Goal: Task Accomplishment & Management: Manage account settings

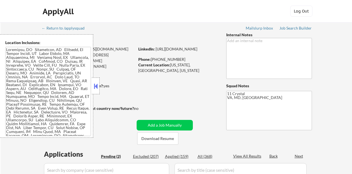
select select ""pending""
click at [96, 85] on button at bounding box center [96, 86] width 6 height 8
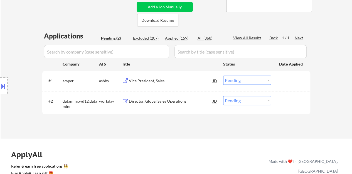
scroll to position [111, 0]
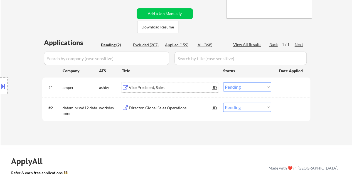
click at [142, 87] on div "Vice President, Sales" at bounding box center [171, 88] width 84 height 6
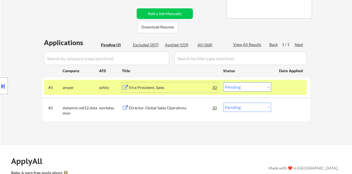
click at [254, 90] on select "Choose an option... Pending Applied Excluded (Questions) Excluded (Expired) Exc…" at bounding box center [247, 86] width 48 height 9
click at [243, 85] on select "Choose an option... Pending Applied Excluded (Questions) Excluded (Expired) Exc…" at bounding box center [247, 86] width 48 height 9
click at [223, 82] on select "Choose an option... Pending Applied Excluded (Questions) Excluded (Expired) Exc…" at bounding box center [247, 86] width 48 height 9
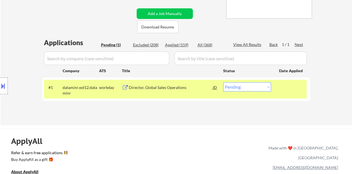
click at [170, 88] on div "Director, Global Sales Operations" at bounding box center [171, 88] width 84 height 6
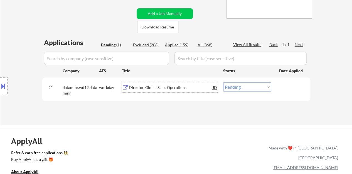
click at [230, 88] on select "Choose an option... Pending Applied Excluded (Questions) Excluded (Expired) Exc…" at bounding box center [247, 86] width 48 height 9
select select ""excluded__bad_match_""
click at [223, 82] on select "Choose an option... Pending Applied Excluded (Questions) Excluded (Expired) Exc…" at bounding box center [247, 86] width 48 height 9
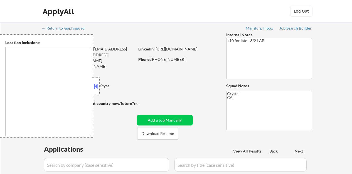
type textarea "[GEOGRAPHIC_DATA], [GEOGRAPHIC_DATA] [GEOGRAPHIC_DATA], [GEOGRAPHIC_DATA] [GEOG…"
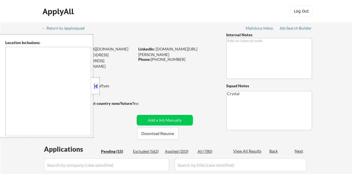
type textarea "[GEOGRAPHIC_DATA], [GEOGRAPHIC_DATA], [GEOGRAPHIC_DATA] [GEOGRAPHIC_DATA], [GEO…"
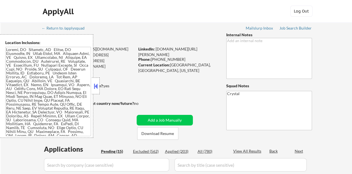
click at [96, 86] on button at bounding box center [96, 86] width 6 height 8
select select ""pending""
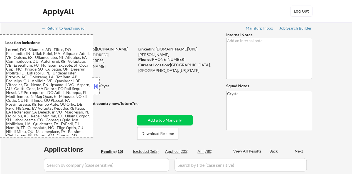
select select ""pending""
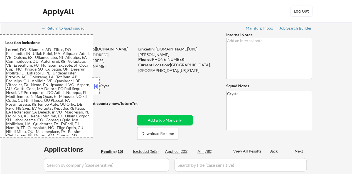
select select ""pending""
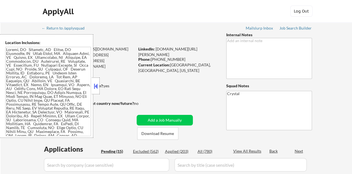
select select ""pending""
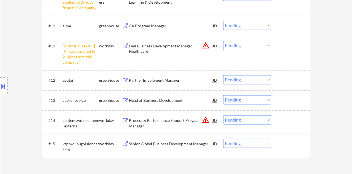
scroll to position [362, 0]
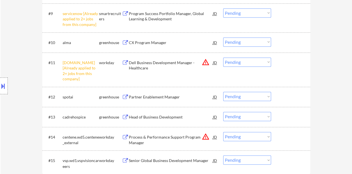
click at [242, 62] on select "Choose an option... Pending Applied Excluded (Questions) Excluded (Expired) Exc…" at bounding box center [247, 61] width 48 height 9
click at [223, 57] on select "Choose an option... Pending Applied Excluded (Questions) Excluded (Expired) Exc…" at bounding box center [247, 61] width 48 height 9
select select ""pending""
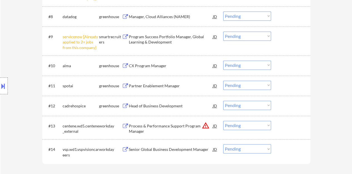
scroll to position [306, 0]
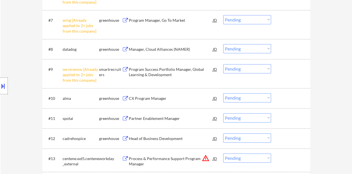
click at [250, 68] on select "Choose an option... Pending Applied Excluded (Questions) Excluded (Expired) Exc…" at bounding box center [247, 68] width 48 height 9
click at [223, 64] on select "Choose an option... Pending Applied Excluded (Questions) Excluded (Expired) Exc…" at bounding box center [247, 68] width 48 height 9
select select ""pending""
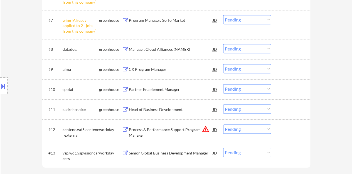
scroll to position [279, 0]
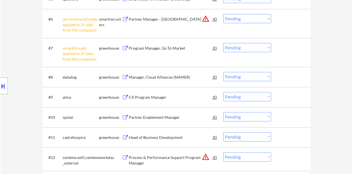
click at [236, 46] on select "Choose an option... Pending Applied Excluded (Questions) Excluded (Expired) Exc…" at bounding box center [247, 47] width 48 height 9
click at [223, 43] on select "Choose an option... Pending Applied Excluded (Questions) Excluded (Expired) Exc…" at bounding box center [247, 47] width 48 height 9
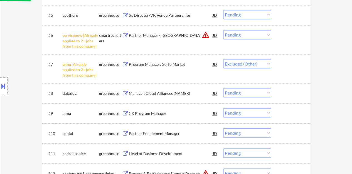
scroll to position [251, 0]
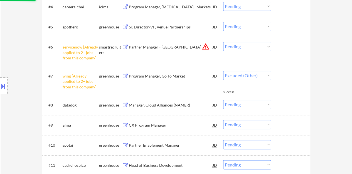
select select ""pending""
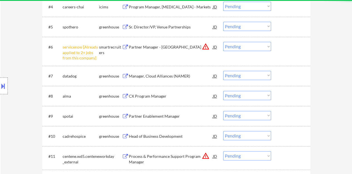
click at [245, 45] on select "Choose an option... Pending Applied Excluded (Questions) Excluded (Expired) Exc…" at bounding box center [247, 46] width 48 height 9
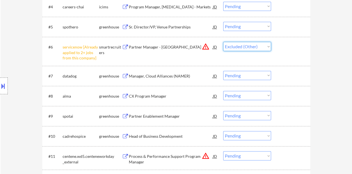
click at [223, 42] on select "Choose an option... Pending Applied Excluded (Questions) Excluded (Expired) Exc…" at bounding box center [247, 46] width 48 height 9
select select ""pending""
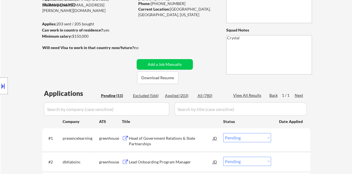
scroll to position [111, 0]
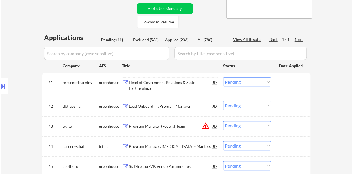
click at [135, 86] on div "Head of Government Relations & State Partnerships" at bounding box center [171, 85] width 84 height 11
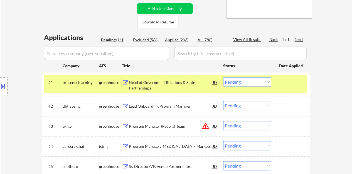
click at [258, 86] on select "Choose an option... Pending Applied Excluded (Questions) Excluded (Expired) Exc…" at bounding box center [247, 81] width 48 height 9
click at [223, 77] on select "Choose an option... Pending Applied Excluded (Questions) Excluded (Expired) Exc…" at bounding box center [247, 81] width 48 height 9
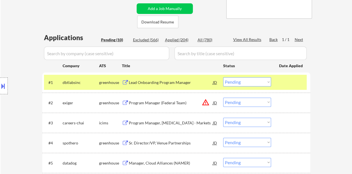
click at [165, 82] on div "Lead Onboarding Program Manager" at bounding box center [171, 83] width 84 height 6
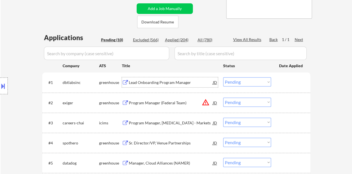
click at [291, 80] on div at bounding box center [291, 82] width 25 height 10
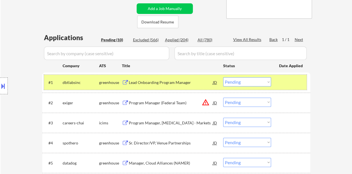
click at [242, 82] on select "Choose an option... Pending Applied Excluded (Questions) Excluded (Expired) Exc…" at bounding box center [247, 81] width 48 height 9
click at [253, 78] on select "Choose an option... Pending Applied Excluded (Questions) Excluded (Expired) Exc…" at bounding box center [247, 81] width 48 height 9
click at [223, 77] on select "Choose an option... Pending Applied Excluded (Questions) Excluded (Expired) Exc…" at bounding box center [247, 81] width 48 height 9
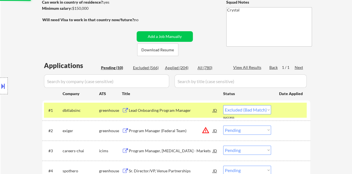
select select ""pending""
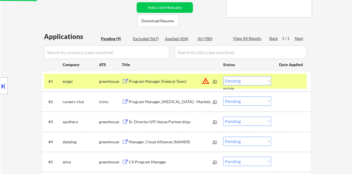
scroll to position [139, 0]
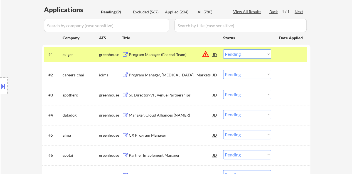
click at [286, 55] on div at bounding box center [291, 54] width 25 height 10
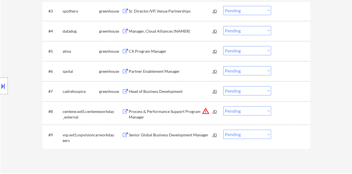
scroll to position [223, 0]
click at [175, 91] on div "Head of Business Development" at bounding box center [171, 92] width 84 height 6
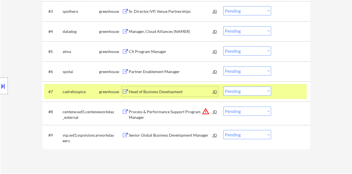
click at [245, 91] on select "Choose an option... Pending Applied Excluded (Questions) Excluded (Expired) Exc…" at bounding box center [247, 90] width 48 height 9
click at [223, 86] on select "Choose an option... Pending Applied Excluded (Questions) Excluded (Expired) Exc…" at bounding box center [247, 90] width 48 height 9
select select ""pending""
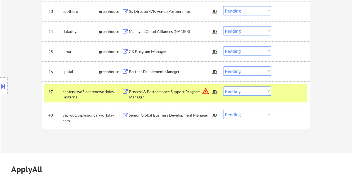
click at [287, 88] on div at bounding box center [291, 91] width 25 height 10
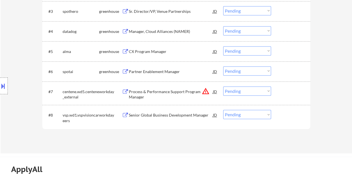
click at [149, 73] on div "Partner Enablement Manager" at bounding box center [171, 72] width 84 height 6
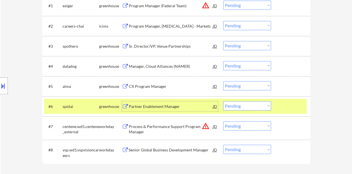
scroll to position [195, 0]
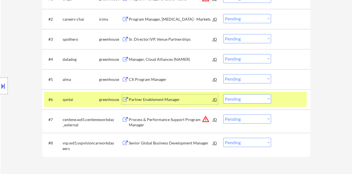
click at [269, 101] on select "Choose an option... Pending Applied Excluded (Questions) Excluded (Expired) Exc…" at bounding box center [247, 98] width 48 height 9
click at [223, 94] on select "Choose an option... Pending Applied Excluded (Questions) Excluded (Expired) Exc…" at bounding box center [247, 98] width 48 height 9
select select ""pending""
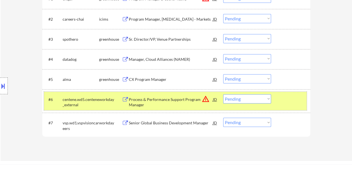
click at [280, 99] on div at bounding box center [291, 99] width 25 height 10
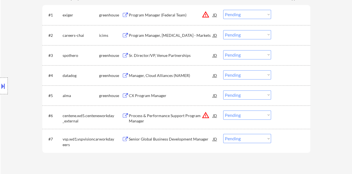
scroll to position [167, 0]
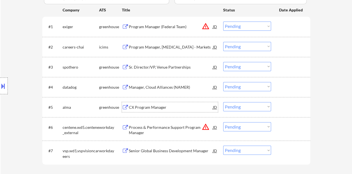
click at [143, 109] on div "CX Program Manager" at bounding box center [171, 107] width 84 height 6
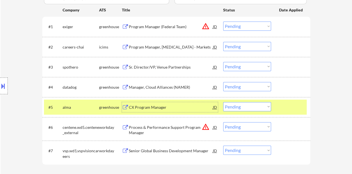
drag, startPoint x: 245, startPoint y: 106, endPoint x: 246, endPoint y: 111, distance: 5.1
click at [245, 106] on select "Choose an option... Pending Applied Excluded (Questions) Excluded (Expired) Exc…" at bounding box center [247, 106] width 48 height 9
click at [223, 102] on select "Choose an option... Pending Applied Excluded (Questions) Excluded (Expired) Exc…" at bounding box center [247, 106] width 48 height 9
select select ""pending""
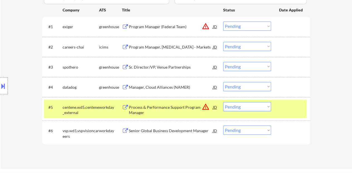
click at [298, 115] on div "#5 centene.wd5.centene_external workday Process & Performance Support Program M…" at bounding box center [175, 108] width 263 height 18
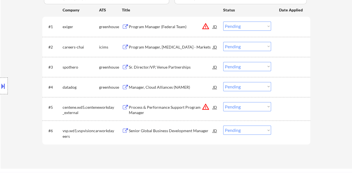
click at [157, 69] on div "Sr. Director/VP, Venue Partnerships" at bounding box center [171, 67] width 84 height 6
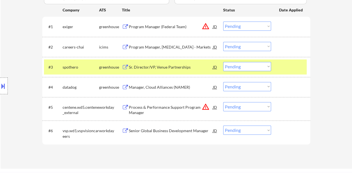
click at [1, 87] on button at bounding box center [3, 85] width 6 height 9
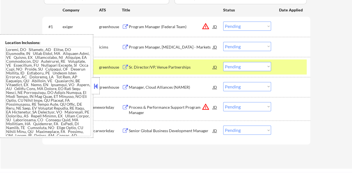
click at [96, 85] on button at bounding box center [96, 86] width 6 height 8
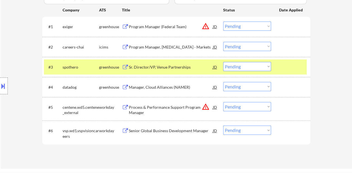
click at [238, 64] on select "Choose an option... Pending Applied Excluded (Questions) Excluded (Expired) Exc…" at bounding box center [247, 66] width 48 height 9
click at [223, 62] on select "Choose an option... Pending Applied Excluded (Questions) Excluded (Expired) Exc…" at bounding box center [247, 66] width 48 height 9
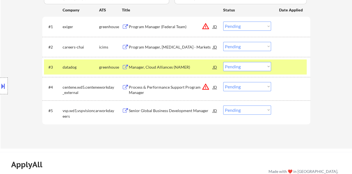
click at [181, 64] on div "Manager, Cloud Alliances (NAMER)" at bounding box center [171, 67] width 84 height 6
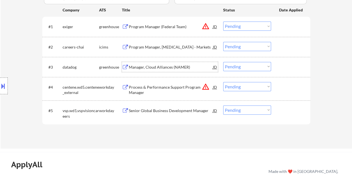
click at [284, 69] on div at bounding box center [291, 67] width 25 height 10
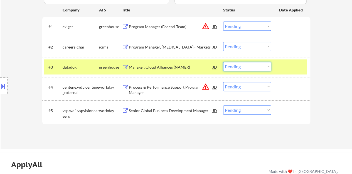
click at [236, 65] on select "Choose an option... Pending Applied Excluded (Questions) Excluded (Expired) Exc…" at bounding box center [247, 66] width 48 height 9
click at [223, 62] on select "Choose an option... Pending Applied Excluded (Questions) Excluded (Expired) Exc…" at bounding box center [247, 66] width 48 height 9
select select ""pending""
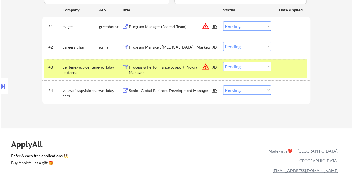
click at [284, 73] on div "#3 centene.wd5.centene_external workday Process & Performance Support Program M…" at bounding box center [175, 68] width 263 height 18
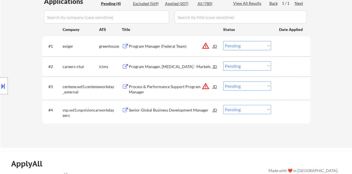
scroll to position [139, 0]
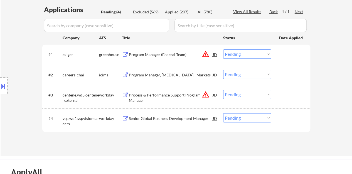
click at [142, 53] on div "Program Manager (Federal Team)" at bounding box center [171, 55] width 84 height 6
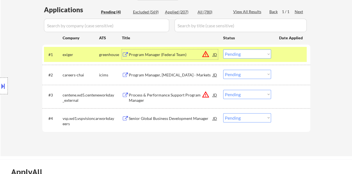
click at [237, 53] on select "Choose an option... Pending Applied Excluded (Questions) Excluded (Expired) Exc…" at bounding box center [247, 53] width 48 height 9
click at [223, 49] on select "Choose an option... Pending Applied Excluded (Questions) Excluded (Expired) Exc…" at bounding box center [247, 53] width 48 height 9
select select ""pending""
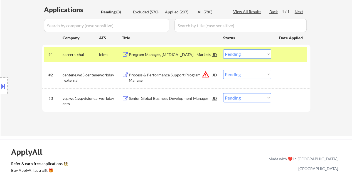
click at [299, 41] on div "Date Applied" at bounding box center [291, 38] width 25 height 10
click at [294, 57] on div at bounding box center [291, 54] width 25 height 10
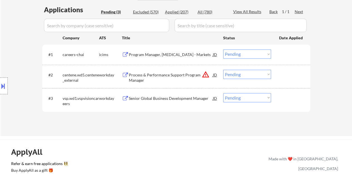
click at [177, 89] on div "#3 vsp.wd1.vspvisioncareers workday Senior Global Business Development Manager …" at bounding box center [176, 99] width 268 height 23
click at [181, 96] on div "Senior Global Business Development Manager" at bounding box center [171, 99] width 84 height 6
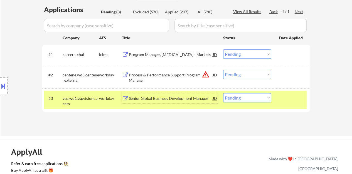
click at [264, 96] on select "Choose an option... Pending Applied Excluded (Questions) Excluded (Expired) Exc…" at bounding box center [247, 97] width 48 height 9
select select ""excluded__bad_match_""
click at [223, 93] on select "Choose an option... Pending Applied Excluded (Questions) Excluded (Expired) Exc…" at bounding box center [247, 97] width 48 height 9
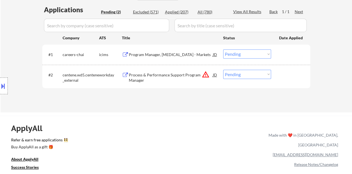
click at [181, 75] on div "Process & Performance Support Program Manager" at bounding box center [171, 77] width 84 height 11
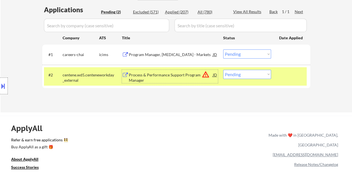
click at [251, 79] on div "#2 centene.wd5.centene_external workday Process & Performance Support Program M…" at bounding box center [175, 76] width 263 height 18
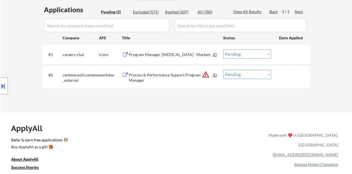
click at [255, 73] on select "Choose an option... Pending Applied Excluded (Questions) Excluded (Expired) Exc…" at bounding box center [247, 74] width 48 height 9
select select ""excluded__bad_match_""
click at [223, 70] on select "Choose an option... Pending Applied Excluded (Questions) Excluded (Expired) Exc…" at bounding box center [247, 74] width 48 height 9
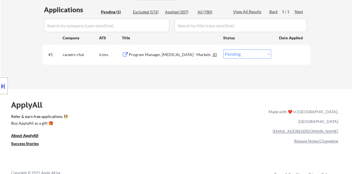
click at [180, 55] on div "Program Manager, Type 1 Diabetes - Markets" at bounding box center [171, 55] width 84 height 6
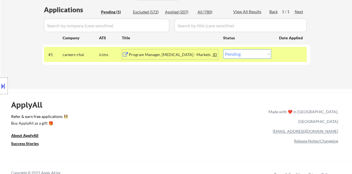
click at [237, 57] on select "Choose an option... Pending Applied Excluded (Questions) Excluded (Expired) Exc…" at bounding box center [247, 53] width 48 height 9
select select ""excluded__bad_match_""
click at [223, 49] on select "Choose an option... Pending Applied Excluded (Questions) Excluded (Expired) Exc…" at bounding box center [247, 53] width 48 height 9
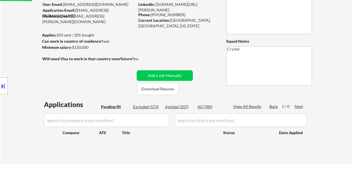
scroll to position [56, 0]
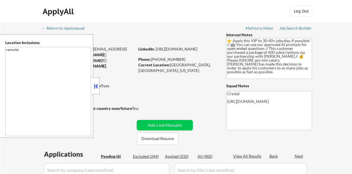
select select ""pending""
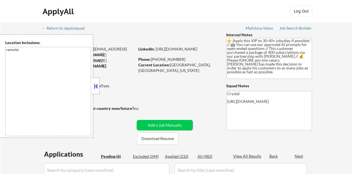
select select ""pending""
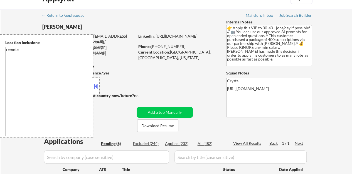
scroll to position [28, 0]
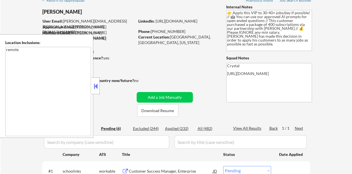
click at [95, 88] on button at bounding box center [96, 86] width 6 height 8
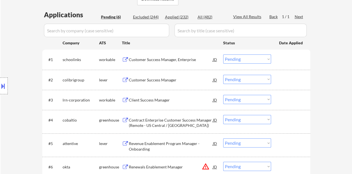
scroll to position [167, 0]
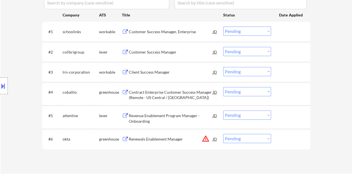
click at [151, 53] on div "Customer Success Manager" at bounding box center [171, 52] width 84 height 6
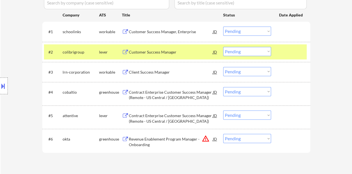
select select ""pending""
click at [238, 55] on select "Choose an option... Pending Applied Excluded (Questions) Excluded (Expired) Exc…" at bounding box center [247, 51] width 48 height 9
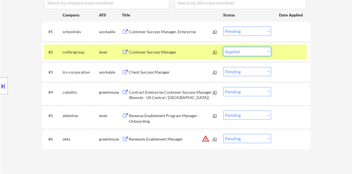
click at [223, 47] on select "Choose an option... Pending Applied Excluded (Questions) Excluded (Expired) Exc…" at bounding box center [247, 51] width 48 height 9
select select ""pending""
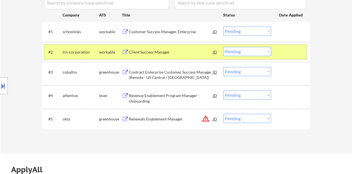
click at [295, 52] on div at bounding box center [291, 52] width 25 height 10
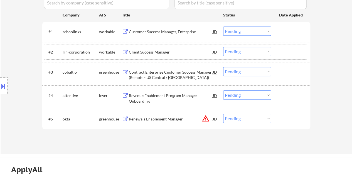
click at [164, 32] on div "Customer Success Manager, Enterprise" at bounding box center [171, 32] width 84 height 6
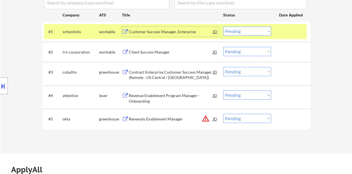
click at [234, 33] on select "Choose an option... Pending Applied Excluded (Questions) Excluded (Expired) Exc…" at bounding box center [247, 30] width 48 height 9
click at [223, 26] on select "Choose an option... Pending Applied Excluded (Questions) Excluded (Expired) Exc…" at bounding box center [247, 30] width 48 height 9
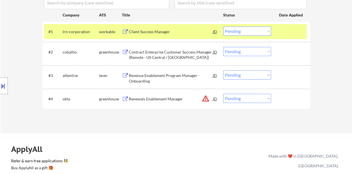
click at [147, 34] on div "Client Success Manager" at bounding box center [171, 32] width 84 height 6
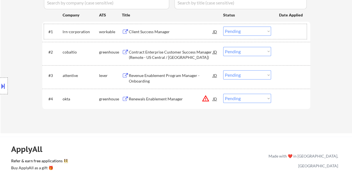
click at [285, 36] on div at bounding box center [291, 31] width 25 height 10
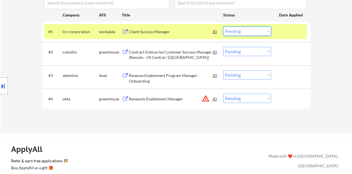
click at [265, 35] on select "Choose an option... Pending Applied Excluded (Questions) Excluded (Expired) Exc…" at bounding box center [247, 30] width 48 height 9
click at [223, 26] on select "Choose an option... Pending Applied Excluded (Questions) Excluded (Expired) Exc…" at bounding box center [247, 30] width 48 height 9
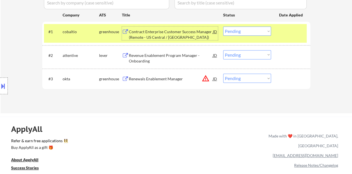
click at [192, 35] on div "Contract Enterprise Customer Success Manager (Remote - US Central / East)" at bounding box center [171, 34] width 84 height 11
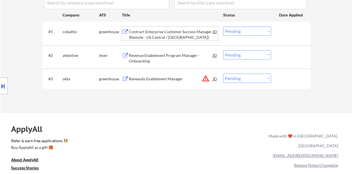
click at [288, 40] on div "#1 cobaltio greenhouse Contract Enterprise Customer Success Manager (Remote - U…" at bounding box center [175, 33] width 263 height 18
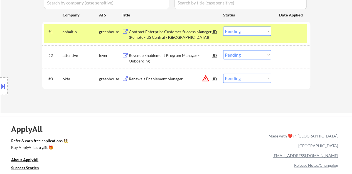
click at [246, 29] on select "Choose an option... Pending Applied Excluded (Questions) Excluded (Expired) Exc…" at bounding box center [247, 30] width 48 height 9
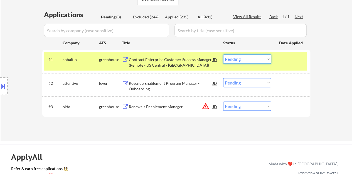
click at [260, 61] on select "Choose an option... Pending Applied Excluded (Questions) Excluded (Expired) Exc…" at bounding box center [247, 58] width 48 height 9
drag, startPoint x: 250, startPoint y: 58, endPoint x: 251, endPoint y: 63, distance: 4.5
click at [250, 58] on select "Choose an option... Pending Applied Excluded (Questions) Excluded (Expired) Exc…" at bounding box center [247, 58] width 48 height 9
click at [223, 54] on select "Choose an option... Pending Applied Excluded (Questions) Excluded (Expired) Exc…" at bounding box center [247, 58] width 48 height 9
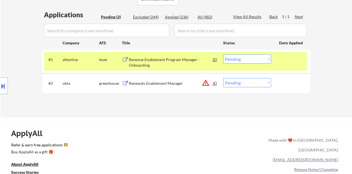
click at [165, 58] on div "Revenue Enablement Program Manager - Onboarding" at bounding box center [171, 62] width 84 height 11
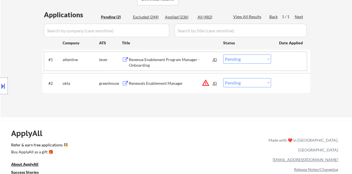
click at [285, 69] on div "#1 attentive lever Revenue Enablement Program Manager - Onboarding JD warning_a…" at bounding box center [175, 61] width 263 height 18
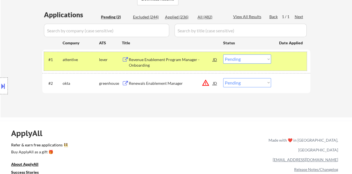
click at [257, 61] on select "Choose an option... Pending Applied Excluded (Questions) Excluded (Expired) Exc…" at bounding box center [247, 58] width 48 height 9
click at [223, 54] on select "Choose an option... Pending Applied Excluded (Questions) Excluded (Expired) Exc…" at bounding box center [247, 58] width 48 height 9
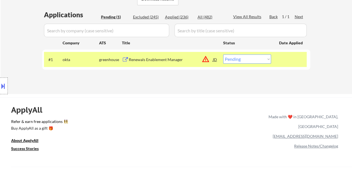
scroll to position [111, 0]
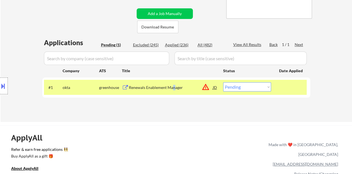
click at [174, 84] on div "Renewals Enablement Manager" at bounding box center [171, 87] width 84 height 10
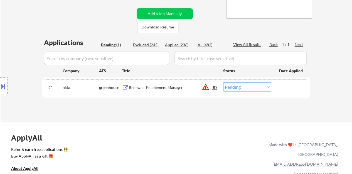
drag, startPoint x: 280, startPoint y: 82, endPoint x: 280, endPoint y: 86, distance: 3.1
click at [280, 85] on div "#1 okta greenhouse Renewals Enablement Manager JD warning_amber Choose an optio…" at bounding box center [175, 87] width 263 height 15
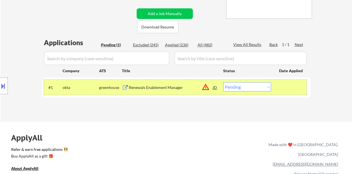
click at [0, 82] on button at bounding box center [3, 85] width 6 height 9
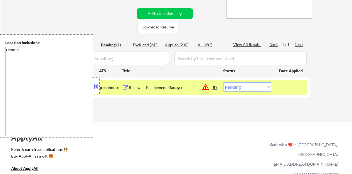
click at [95, 82] on button at bounding box center [96, 86] width 6 height 8
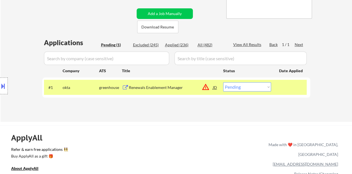
click at [254, 85] on select "Choose an option... Pending Applied Excluded (Questions) Excluded (Expired) Exc…" at bounding box center [247, 86] width 48 height 9
select select ""excluded__location_""
click at [223, 82] on select "Choose an option... Pending Applied Excluded (Questions) Excluded (Expired) Exc…" at bounding box center [247, 86] width 48 height 9
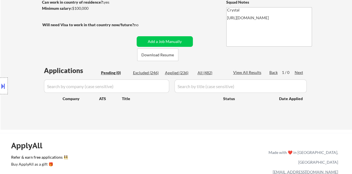
scroll to position [56, 0]
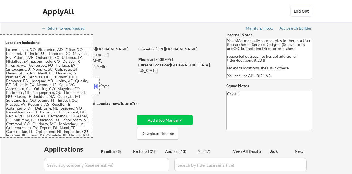
select select ""pending""
click at [96, 88] on button at bounding box center [96, 86] width 6 height 8
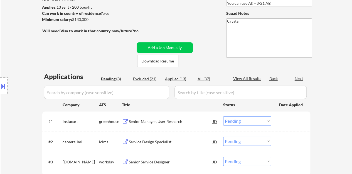
scroll to position [111, 0]
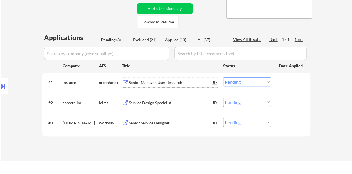
click at [148, 84] on div "Senior Manager, User Research" at bounding box center [171, 83] width 84 height 6
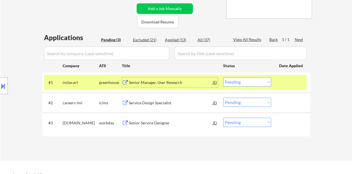
click at [249, 86] on select "Choose an option... Pending Applied Excluded (Questions) Excluded (Expired) Exc…" at bounding box center [247, 81] width 48 height 9
click at [223, 77] on select "Choose an option... Pending Applied Excluded (Questions) Excluded (Expired) Exc…" at bounding box center [247, 81] width 48 height 9
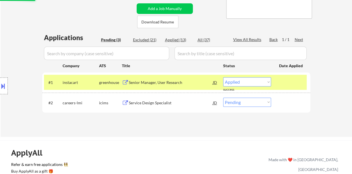
select select ""pending""
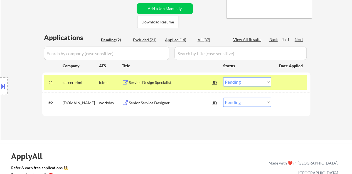
click at [279, 82] on div "#1 careers-lmi icims Service Design Specialist JD Choose an option... Pending A…" at bounding box center [175, 82] width 263 height 15
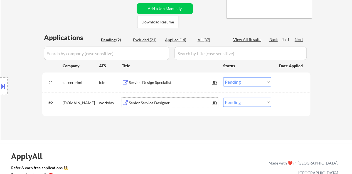
click at [157, 98] on div "Senior Service Designer" at bounding box center [171, 102] width 84 height 10
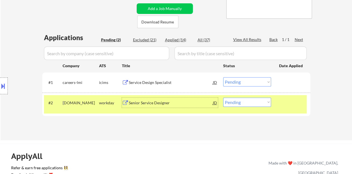
click at [245, 102] on select "Choose an option... Pending Applied Excluded (Questions) Excluded (Expired) Exc…" at bounding box center [247, 101] width 48 height 9
select select ""excluded""
click at [223, 97] on select "Choose an option... Pending Applied Excluded (Questions) Excluded (Expired) Exc…" at bounding box center [247, 101] width 48 height 9
click at [300, 106] on div at bounding box center [291, 102] width 25 height 10
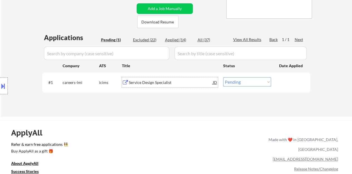
click at [151, 82] on div "Service Design Specialist" at bounding box center [171, 83] width 84 height 6
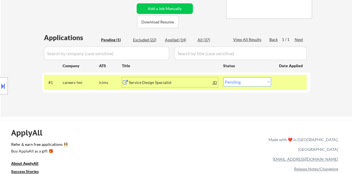
click at [231, 84] on select "Choose an option... Pending Applied Excluded (Questions) Excluded (Expired) Exc…" at bounding box center [247, 81] width 48 height 9
select select ""applied""
click at [223, 77] on select "Choose an option... Pending Applied Excluded (Questions) Excluded (Expired) Exc…" at bounding box center [247, 81] width 48 height 9
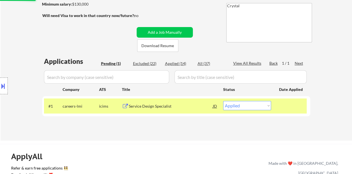
scroll to position [56, 0]
